Goal: Navigation & Orientation: Find specific page/section

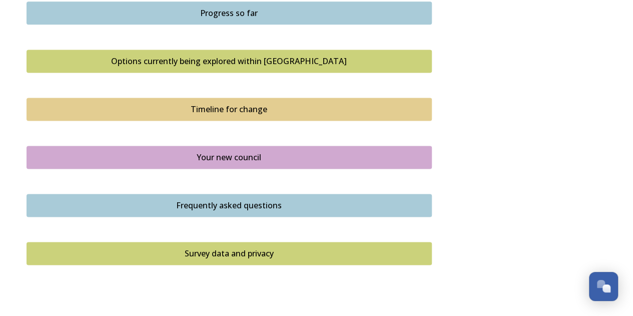
scroll to position [684, 0]
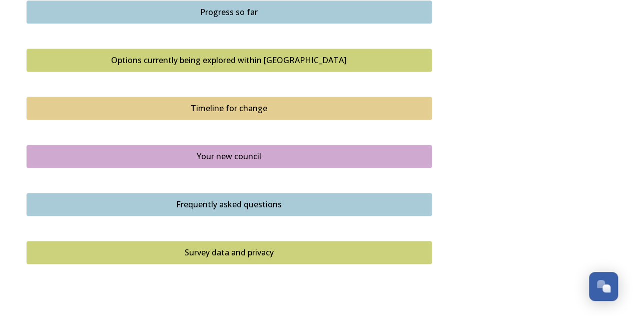
click at [215, 156] on div "Your new council" at bounding box center [229, 156] width 394 height 12
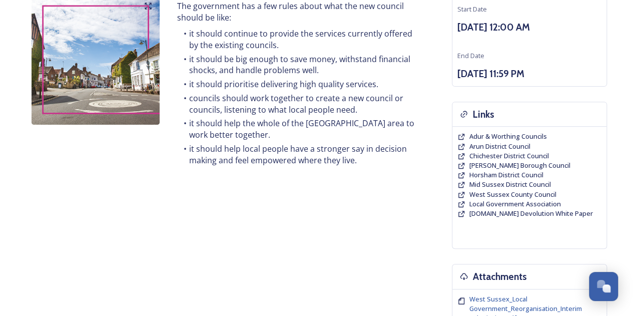
scroll to position [144, 0]
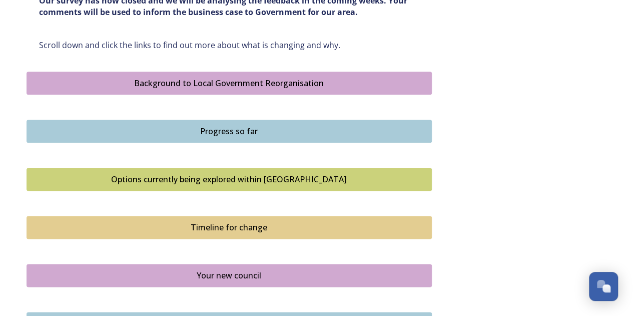
scroll to position [567, 0]
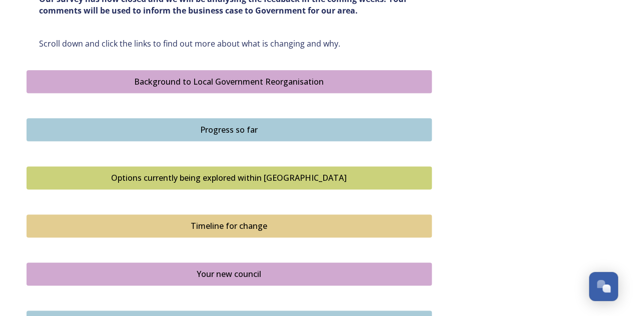
click at [215, 129] on div "Progress so far" at bounding box center [229, 130] width 394 height 12
